Goal: Transaction & Acquisition: Purchase product/service

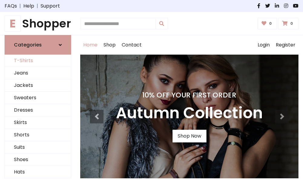
click at [38, 61] on link "T-Shirts" at bounding box center [38, 61] width 66 height 12
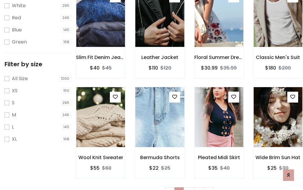
scroll to position [11, 0]
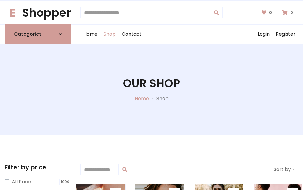
click at [151, 89] on h1 "Our Shop" at bounding box center [151, 82] width 57 height 13
click at [189, 34] on div "Home Shop Contact Log out Login Register" at bounding box center [189, 33] width 218 height 19
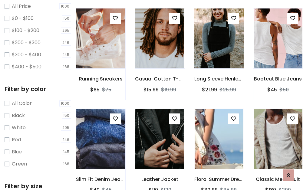
click at [218, 50] on img at bounding box center [218, 38] width 58 height 145
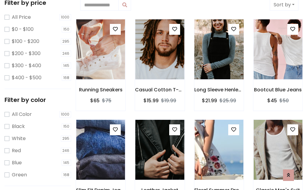
scroll to position [11, 0]
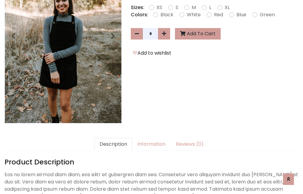
scroll to position [148, 0]
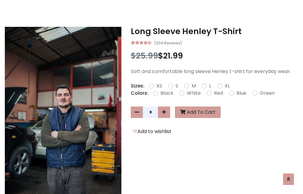
click at [214, 31] on h3 "Long Sleeve Henley T-Shirt" at bounding box center [214, 32] width 167 height 10
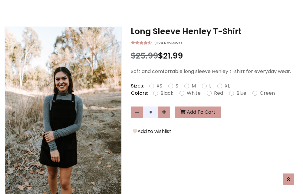
click at [214, 31] on h3 "Long Sleeve Henley T-Shirt" at bounding box center [214, 32] width 167 height 10
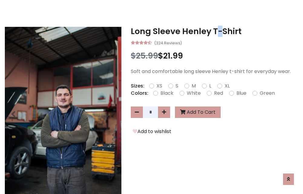
click at [214, 31] on h3 "Long Sleeve Henley T-Shirt" at bounding box center [214, 32] width 167 height 10
